Goal: Task Accomplishment & Management: Manage account settings

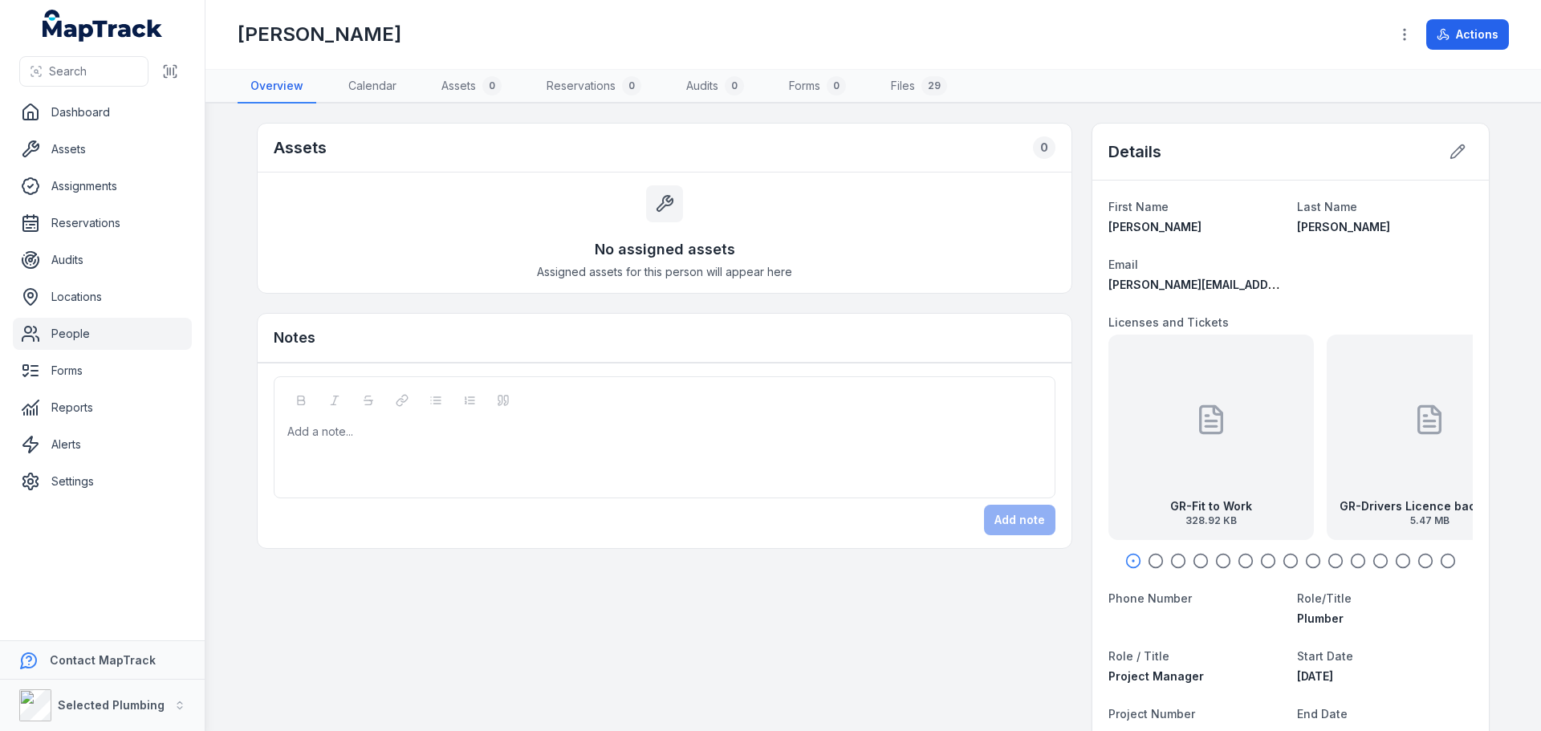
click at [1210, 441] on div at bounding box center [1211, 420] width 32 height 144
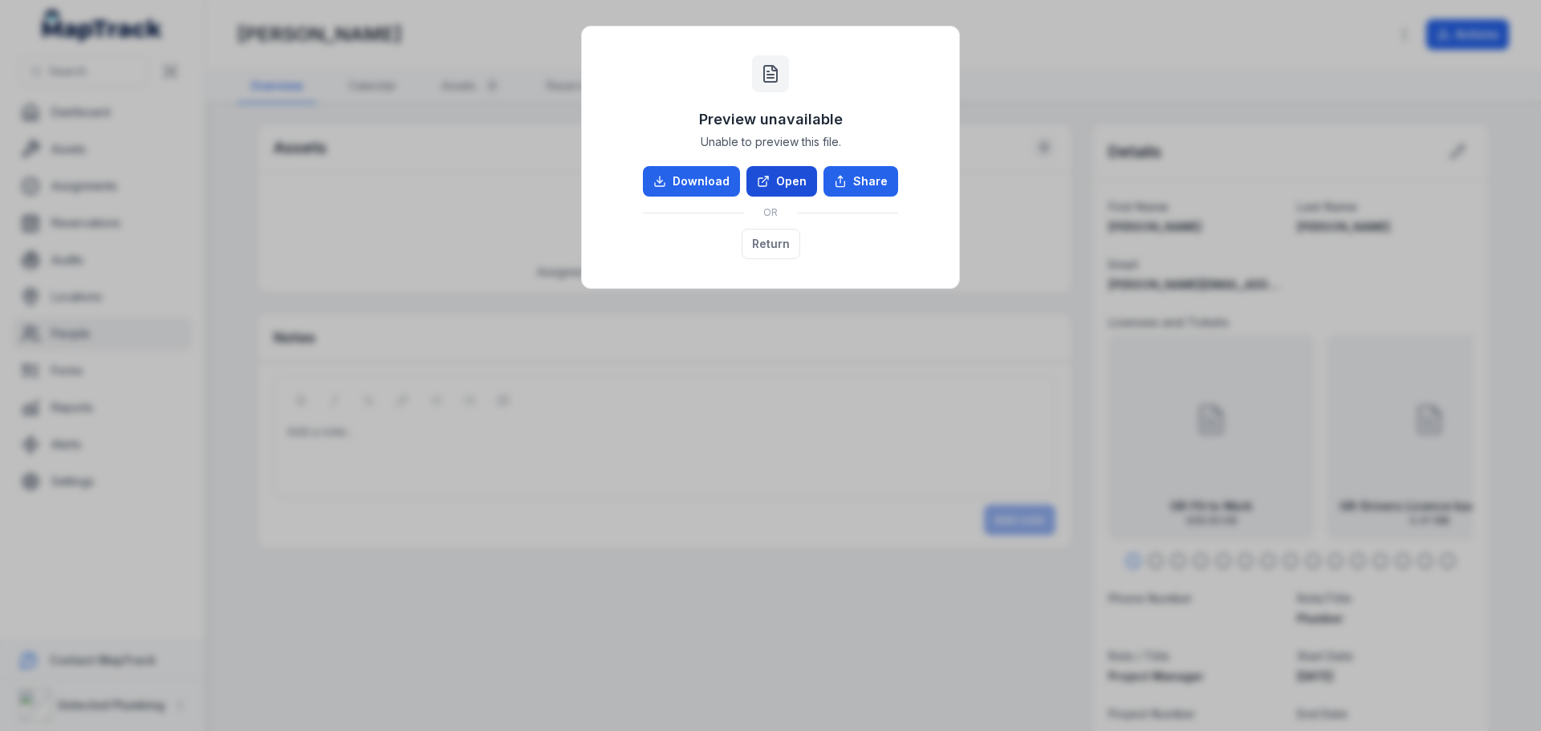
click at [769, 185] on icon at bounding box center [763, 181] width 13 height 13
click at [773, 238] on button "Return" at bounding box center [771, 244] width 59 height 31
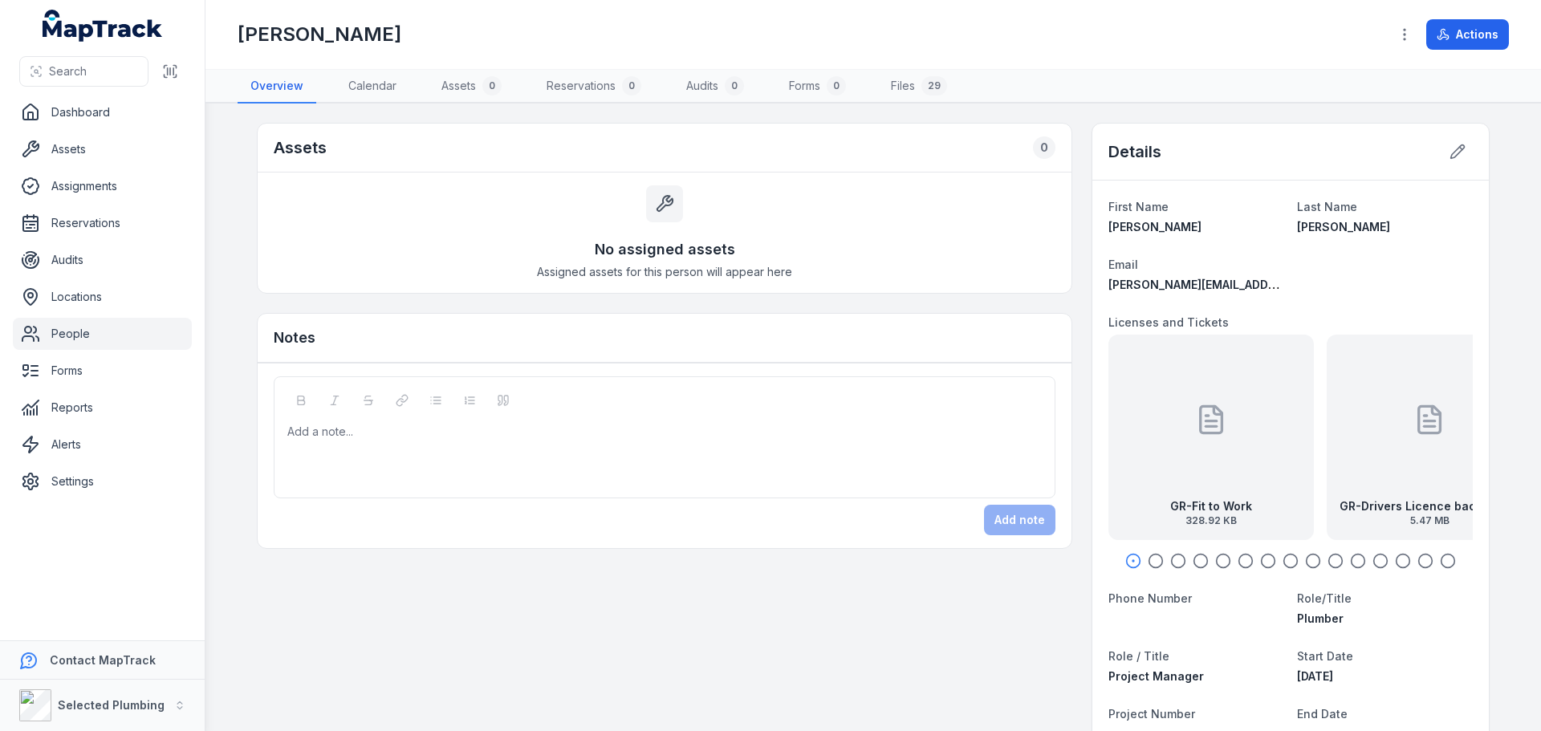
click at [1149, 560] on icon "button" at bounding box center [1156, 561] width 16 height 16
click at [1279, 459] on div at bounding box center [1291, 420] width 32 height 144
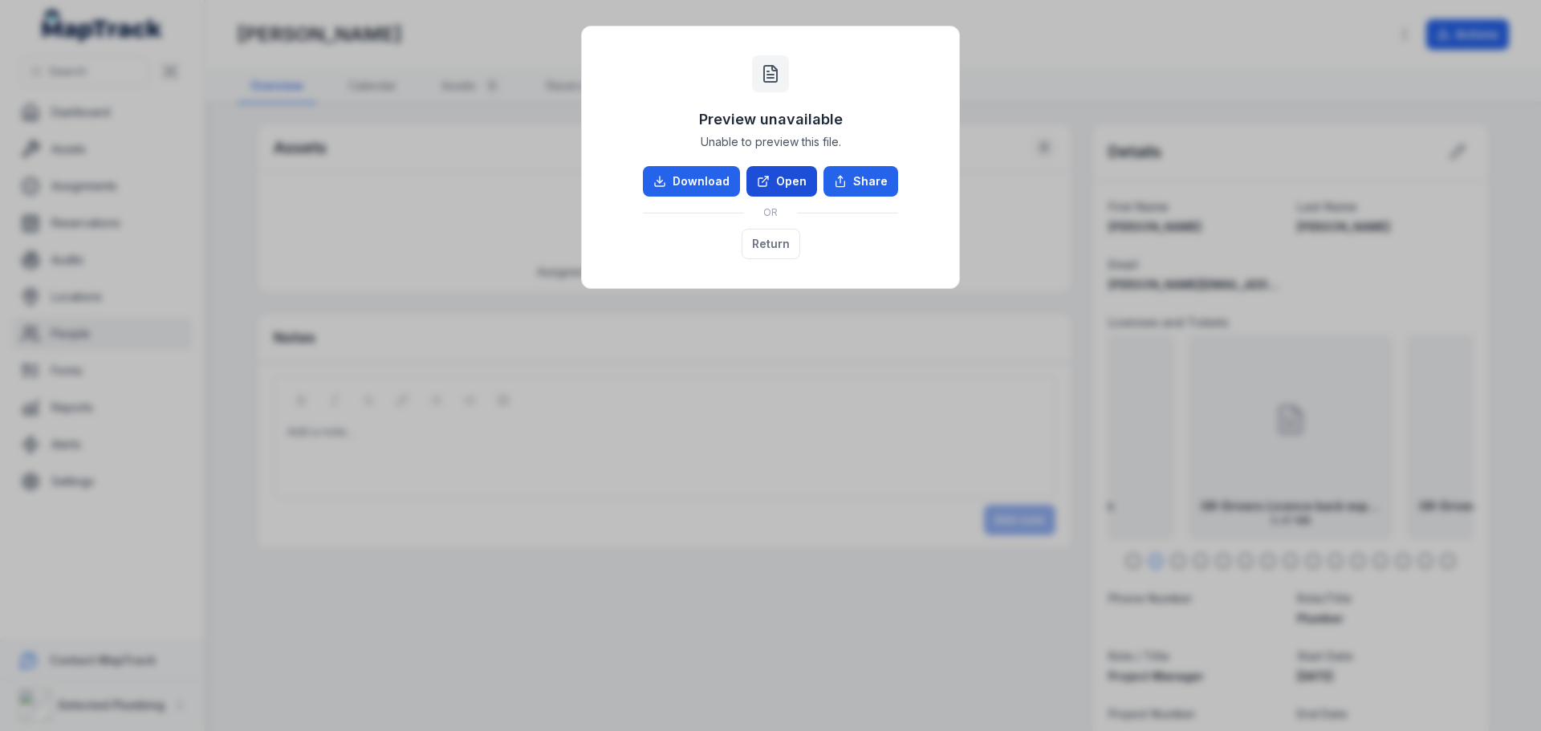
click at [774, 181] on link "Open" at bounding box center [781, 181] width 71 height 31
click at [762, 238] on button "Return" at bounding box center [771, 244] width 59 height 31
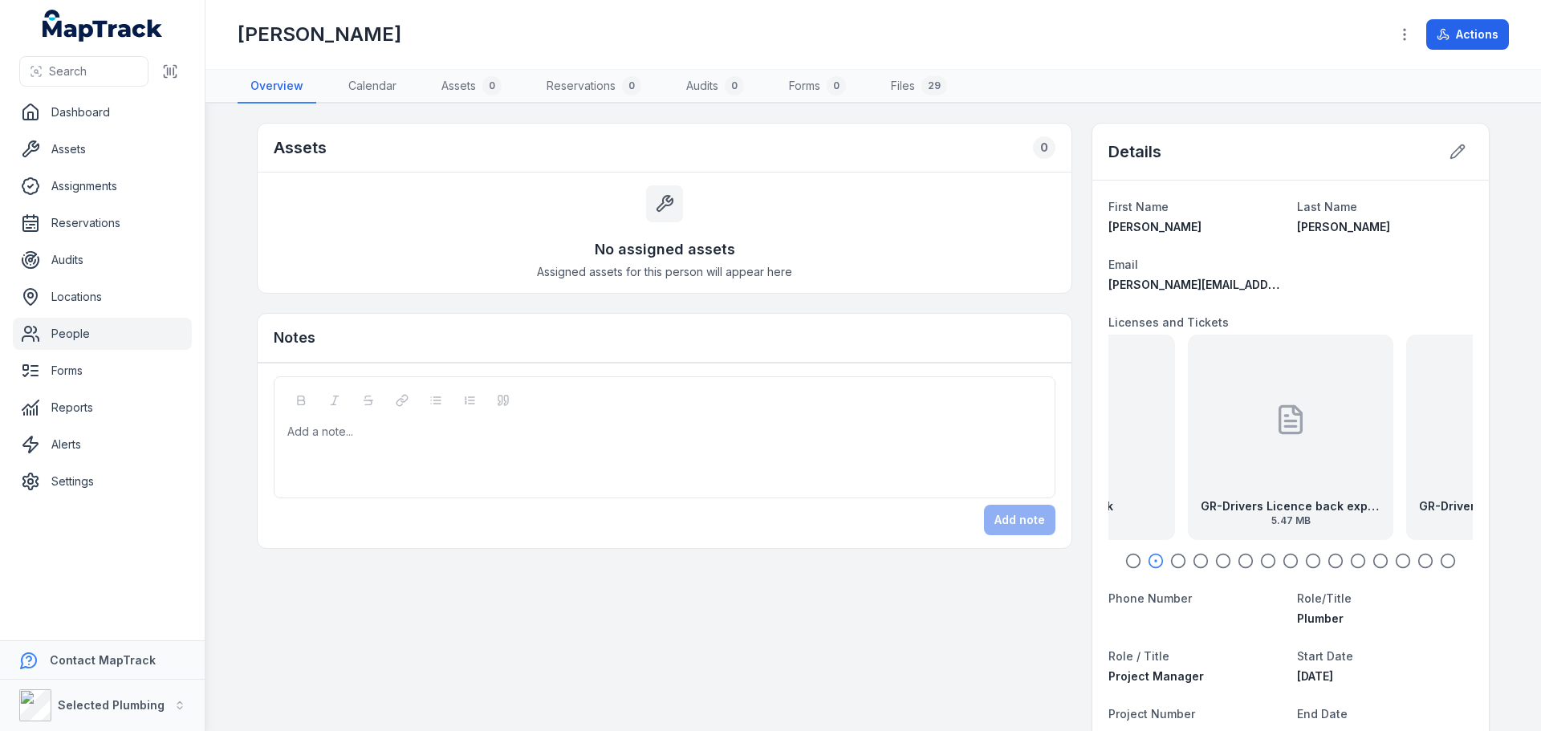
click at [1174, 560] on icon "button" at bounding box center [1178, 561] width 16 height 16
click at [1245, 459] on div "GR-Drivers License front exp [DATE] 4.87 MB" at bounding box center [1291, 437] width 205 height 205
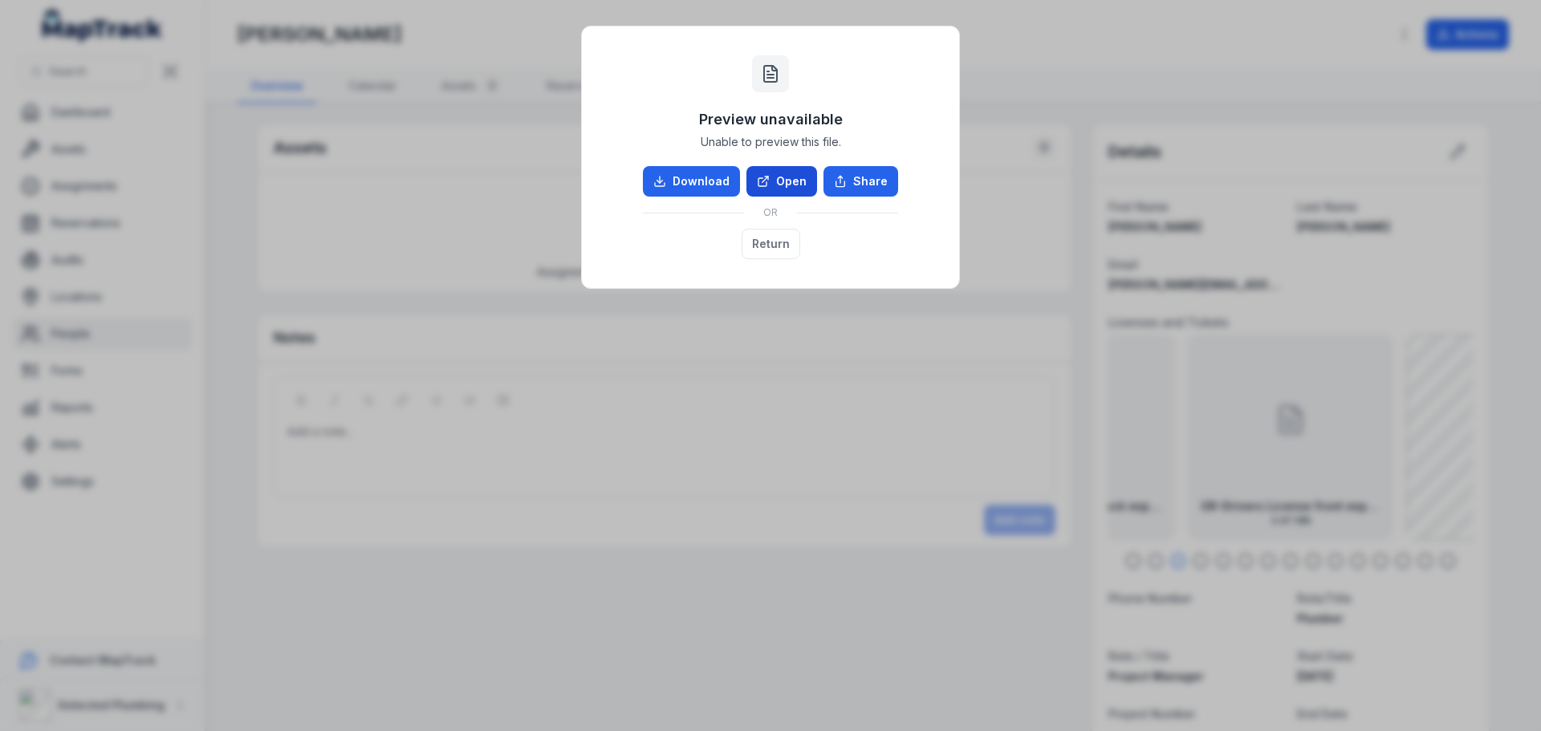
click at [787, 177] on link "Open" at bounding box center [781, 181] width 71 height 31
click at [759, 246] on button "Return" at bounding box center [771, 244] width 59 height 31
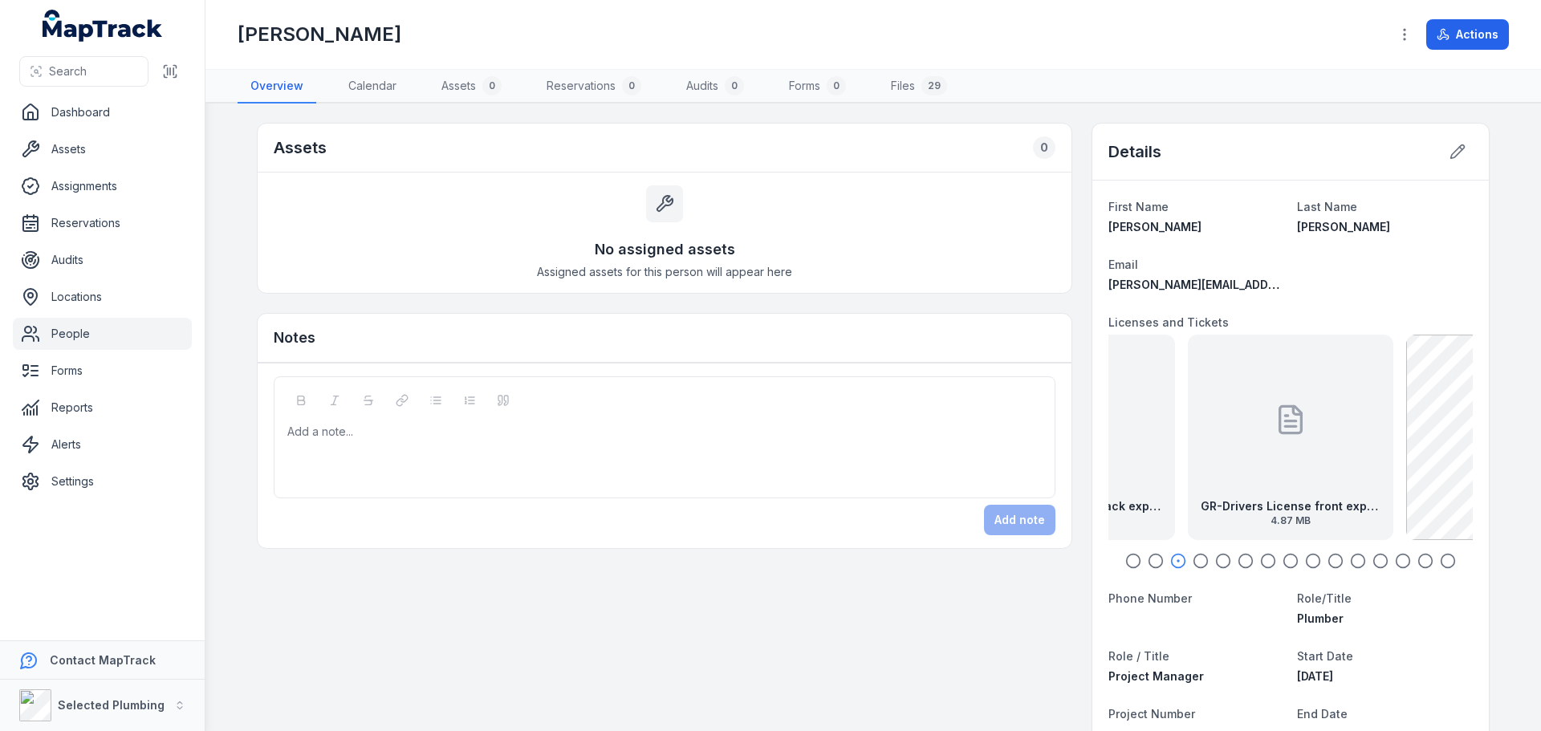
click at [1195, 560] on icon "button" at bounding box center [1201, 561] width 16 height 16
click at [1218, 558] on icon "button" at bounding box center [1223, 561] width 16 height 16
click at [1240, 558] on icon "button" at bounding box center [1246, 561] width 16 height 16
click at [1259, 429] on div "GR-Plumbing Contractors License exp [DATE] 730.9 KB" at bounding box center [1290, 437] width 205 height 205
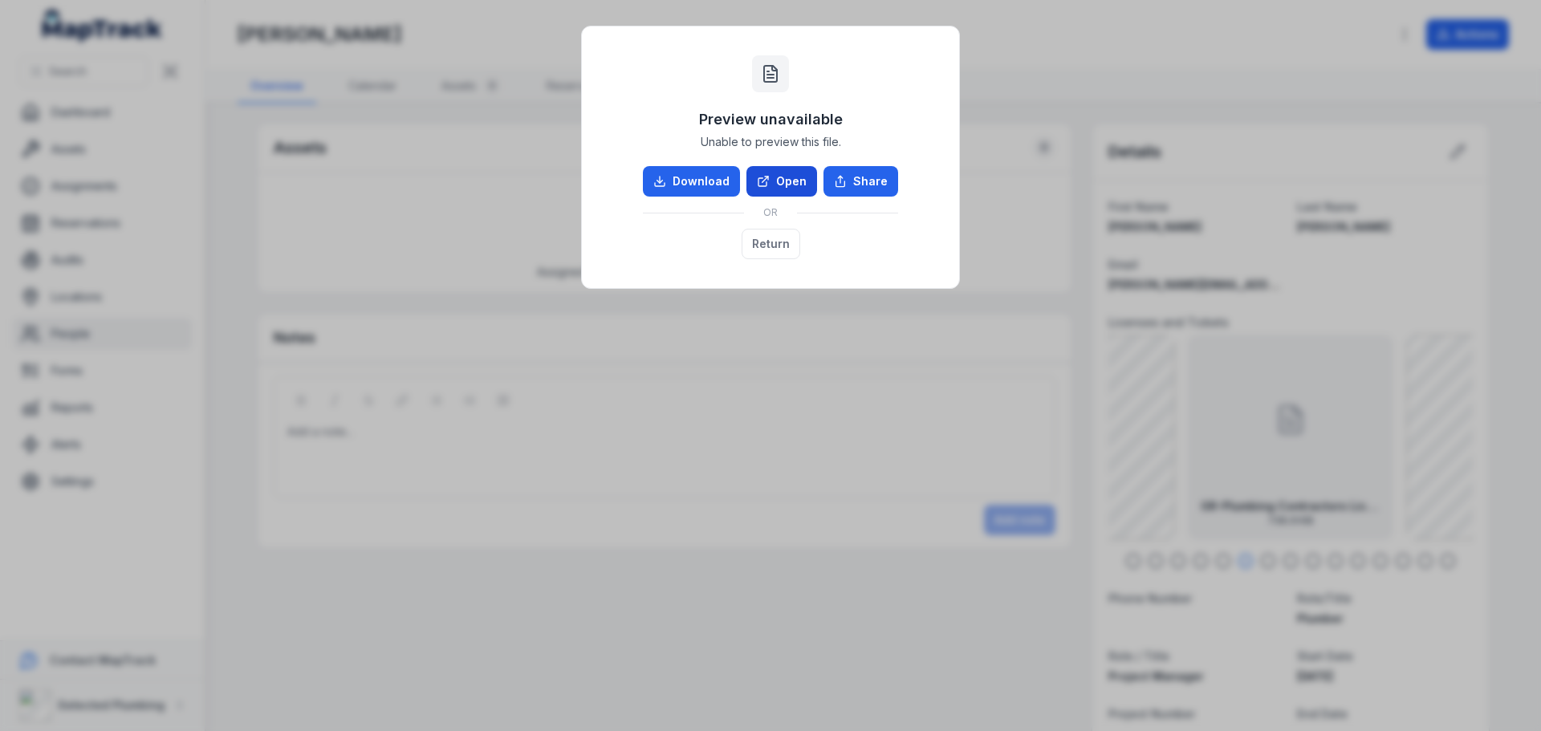
click at [795, 181] on link "Open" at bounding box center [781, 181] width 71 height 31
click at [770, 243] on button "Return" at bounding box center [771, 244] width 59 height 31
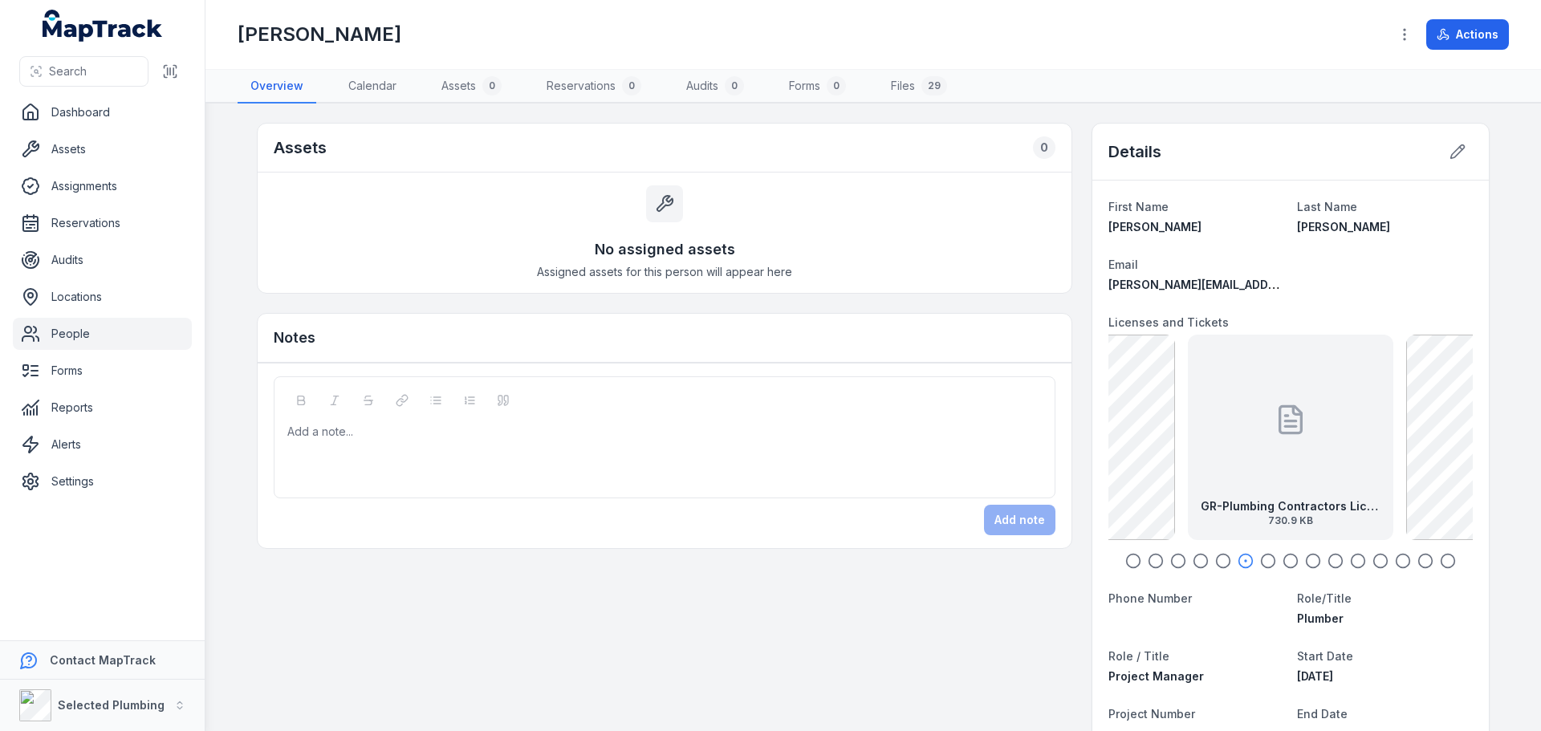
click at [1262, 559] on circle "button" at bounding box center [1269, 562] width 14 height 14
click at [1286, 557] on icon "button" at bounding box center [1291, 561] width 16 height 16
click at [1305, 559] on icon "button" at bounding box center [1313, 561] width 16 height 16
click at [1508, 433] on main "Assets 0 No assigned assets Assigned assets for this person will appear here No…" at bounding box center [873, 418] width 1336 height 628
click at [1450, 152] on icon at bounding box center [1458, 152] width 16 height 16
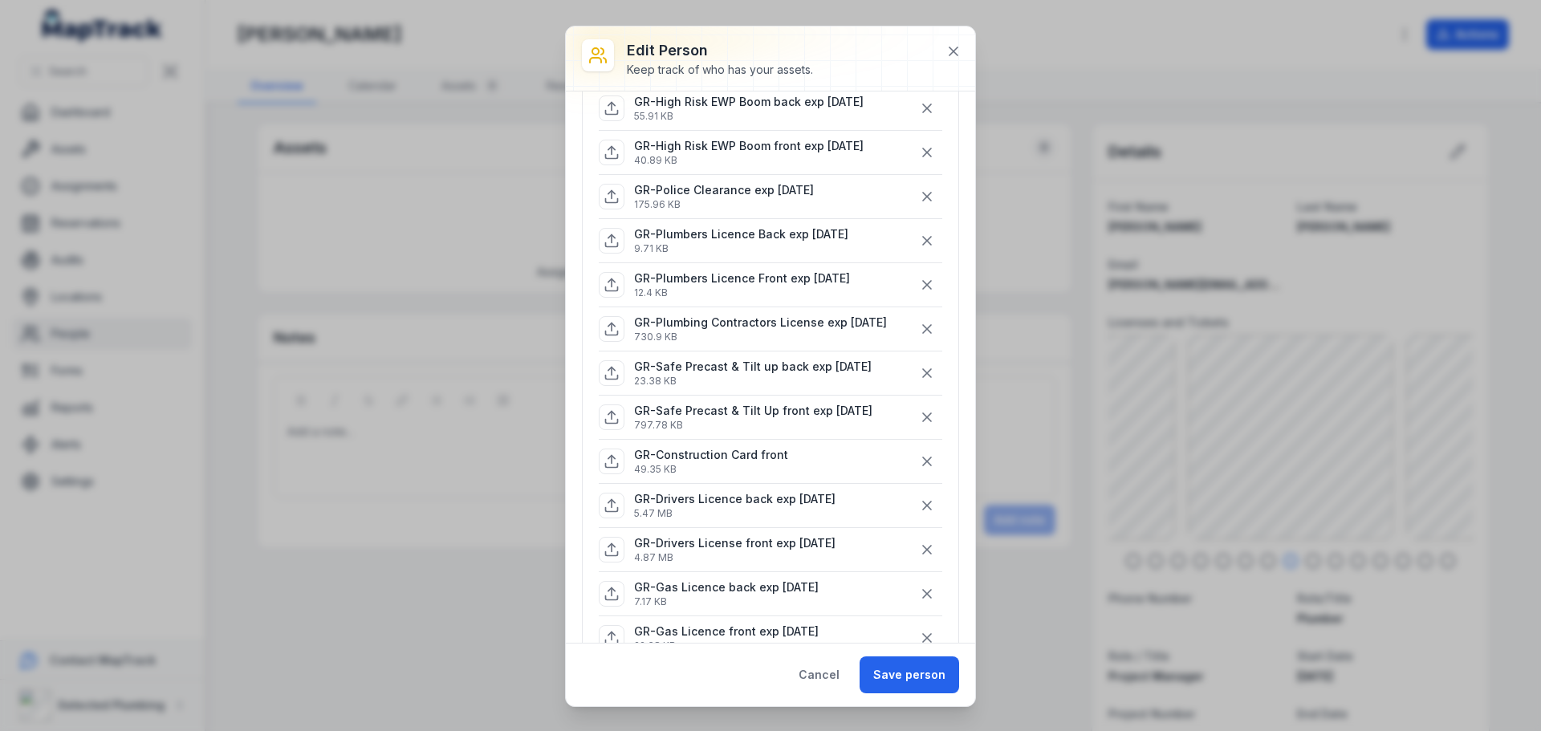
scroll to position [241, 0]
click at [893, 673] on button "Save person" at bounding box center [910, 675] width 100 height 37
